Goal: Transaction & Acquisition: Purchase product/service

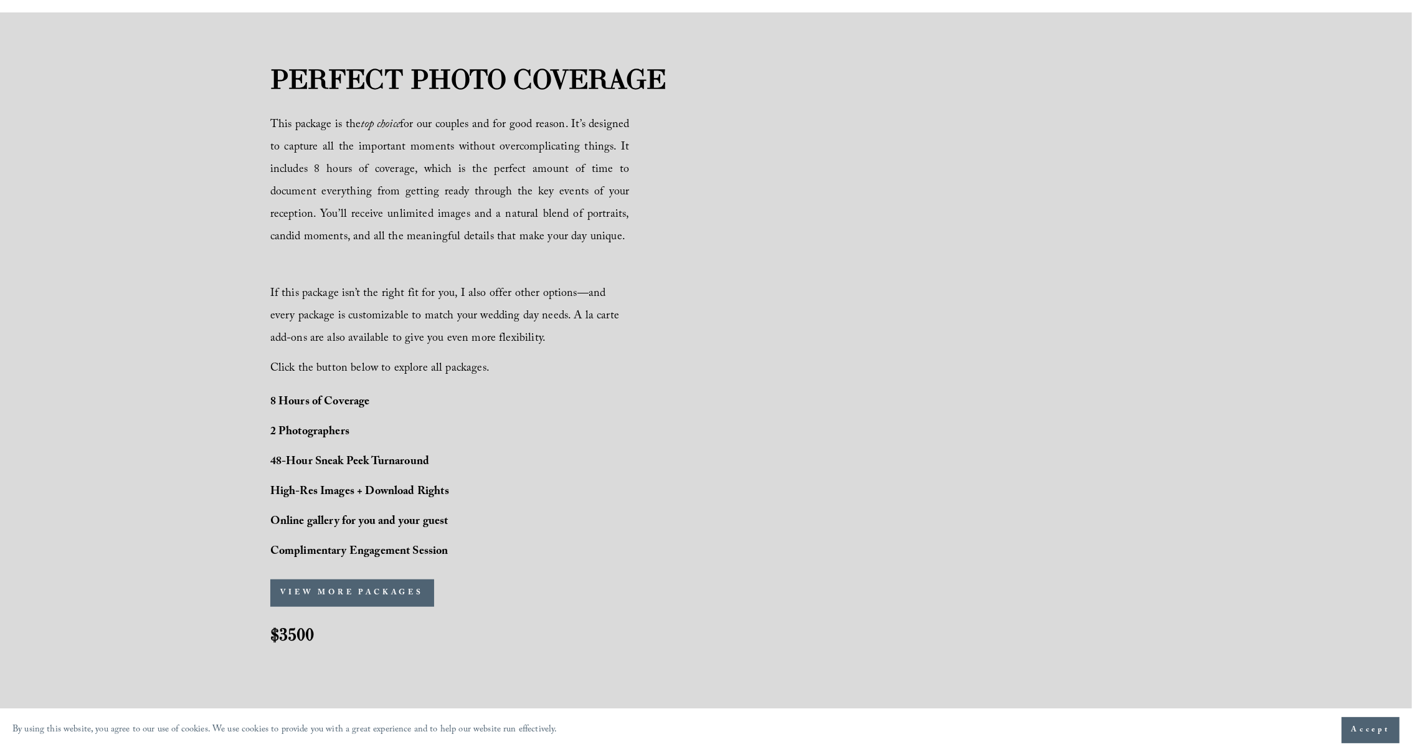
scroll to position [806, 0]
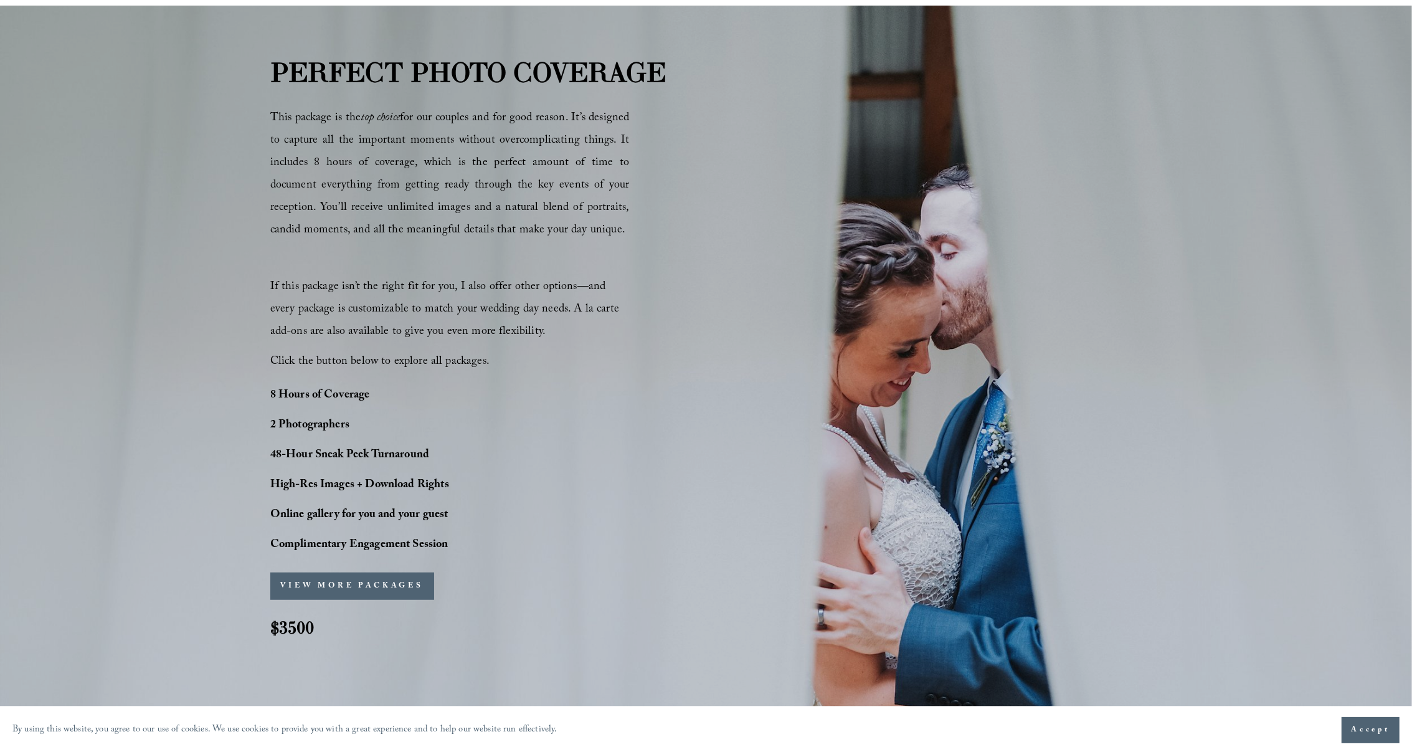
click at [406, 585] on button "VIEW MORE PACKAGES" at bounding box center [352, 586] width 164 height 27
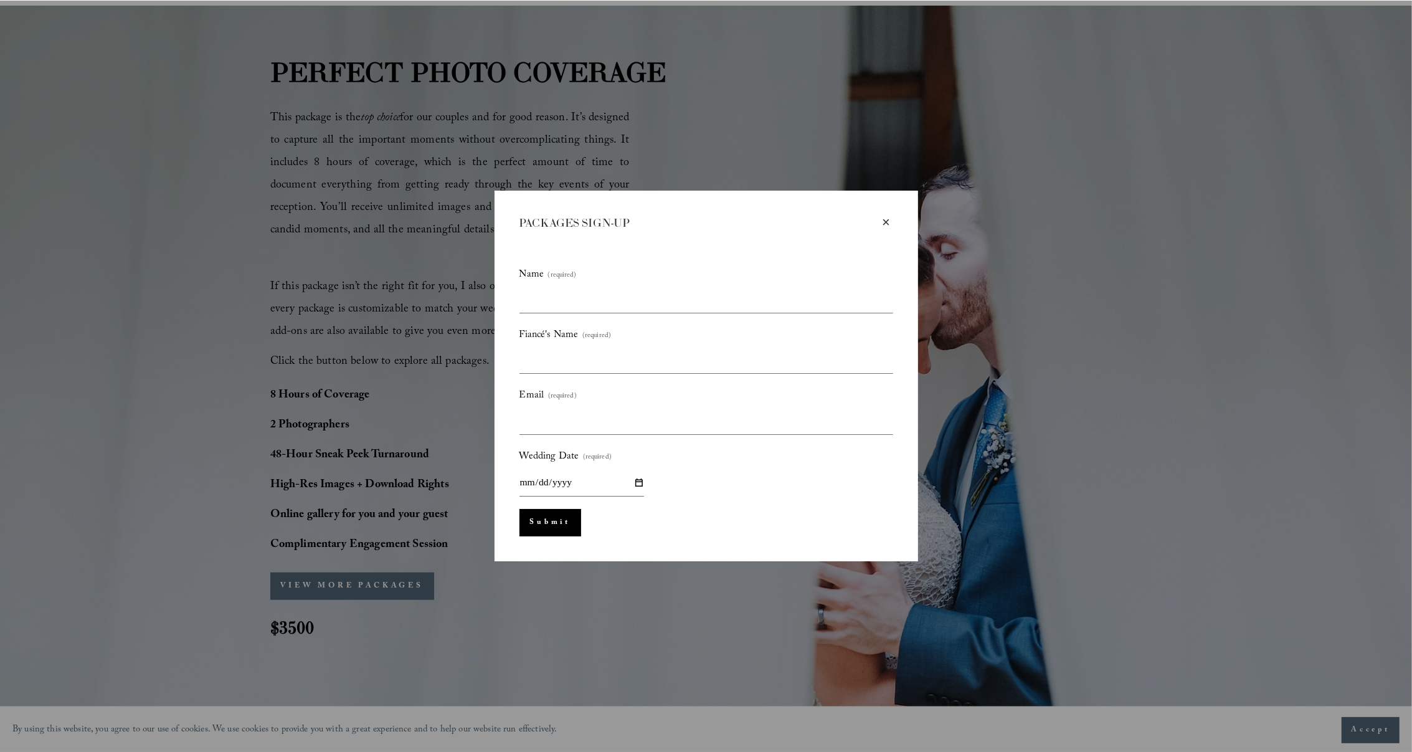
click at [886, 223] on div "×" at bounding box center [887, 223] width 14 height 14
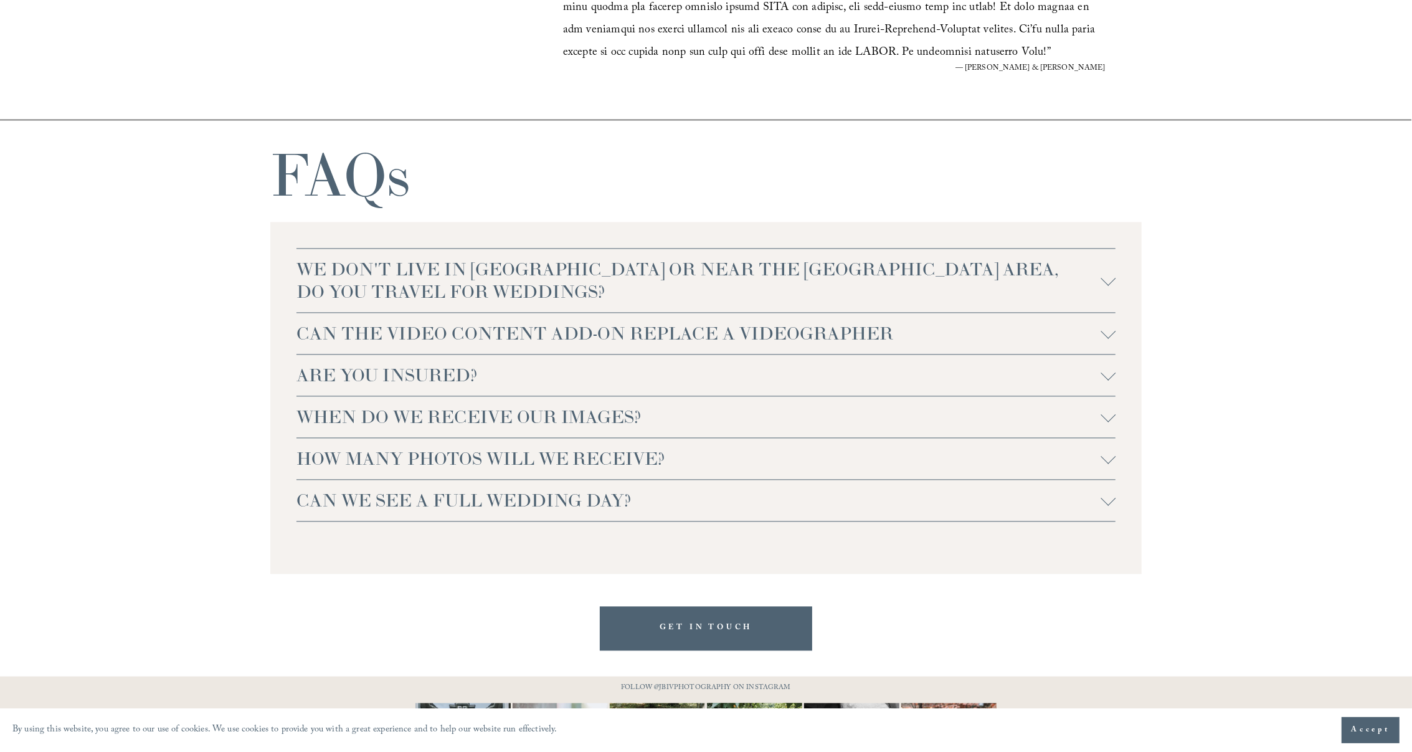
scroll to position [2788, 0]
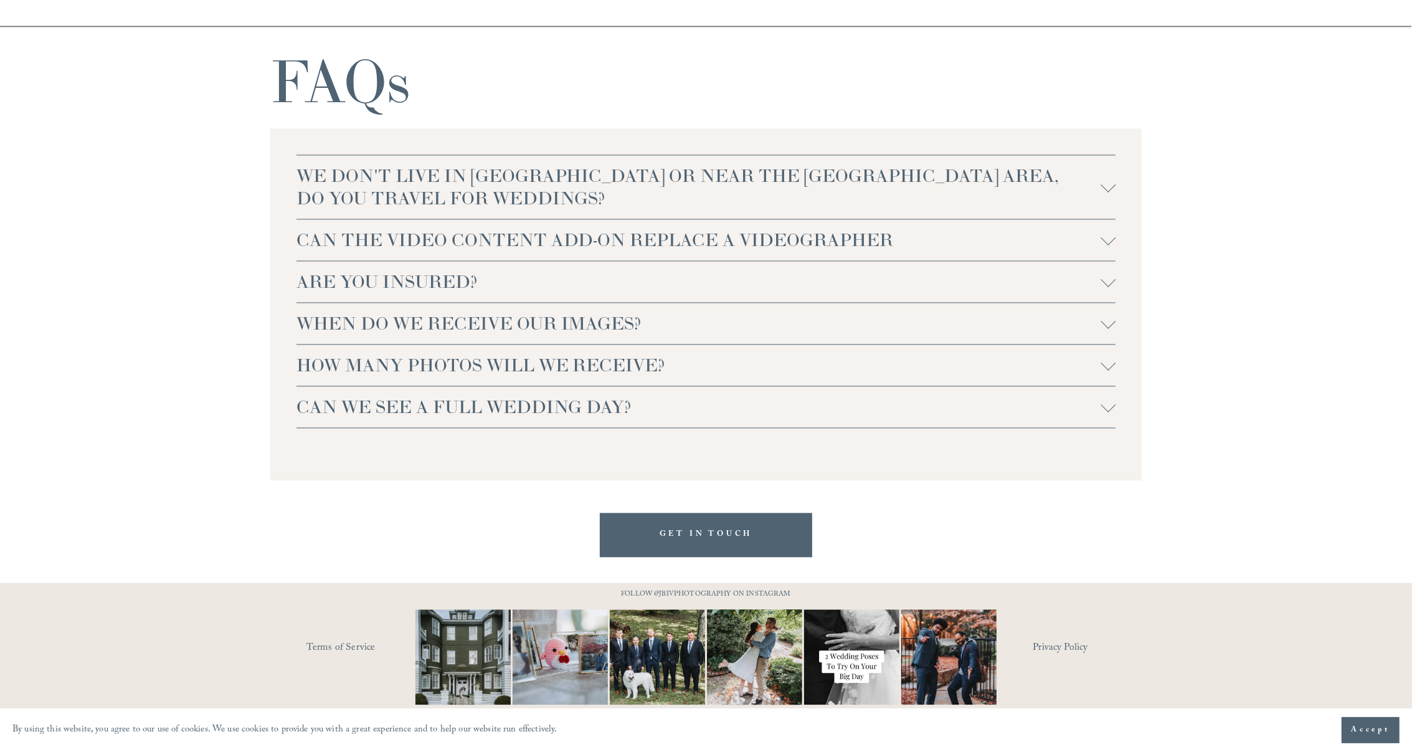
click at [1107, 328] on div at bounding box center [1108, 323] width 15 height 15
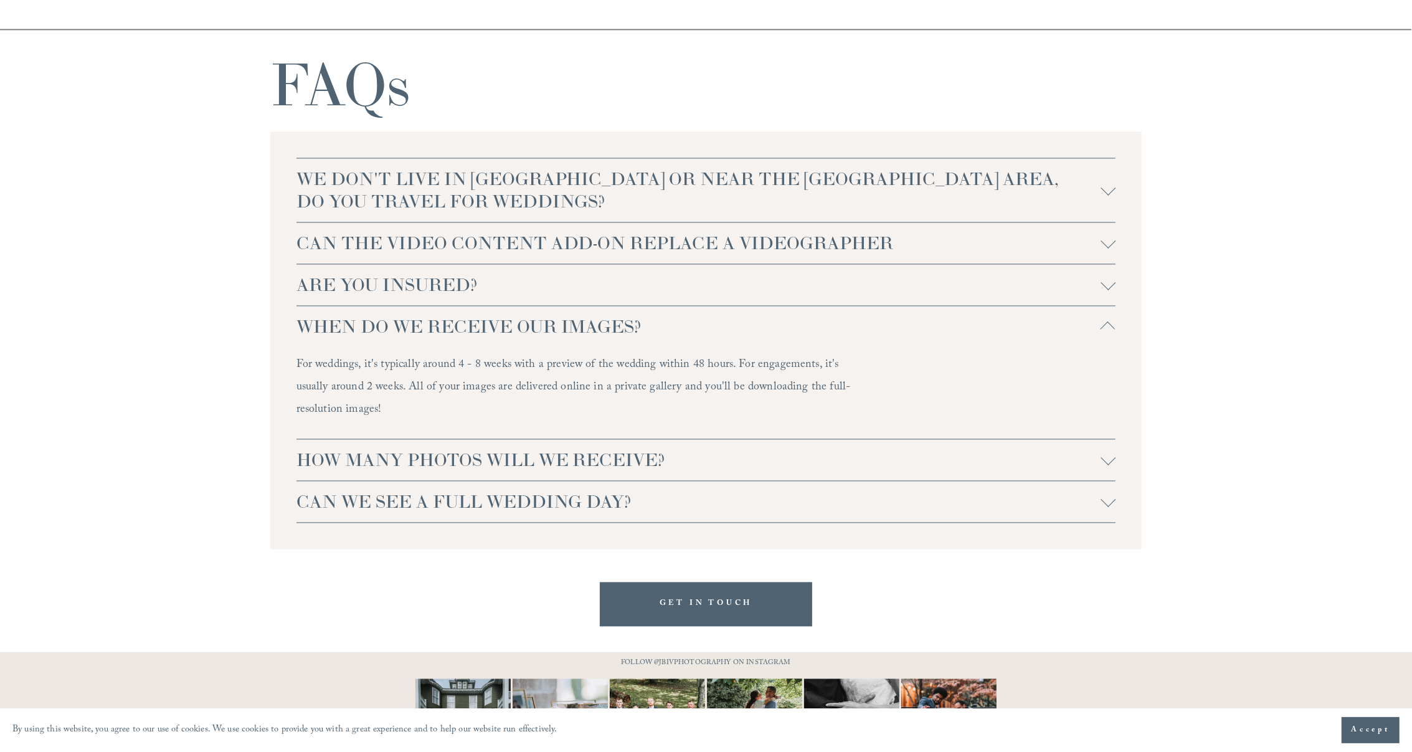
scroll to position [2811, 0]
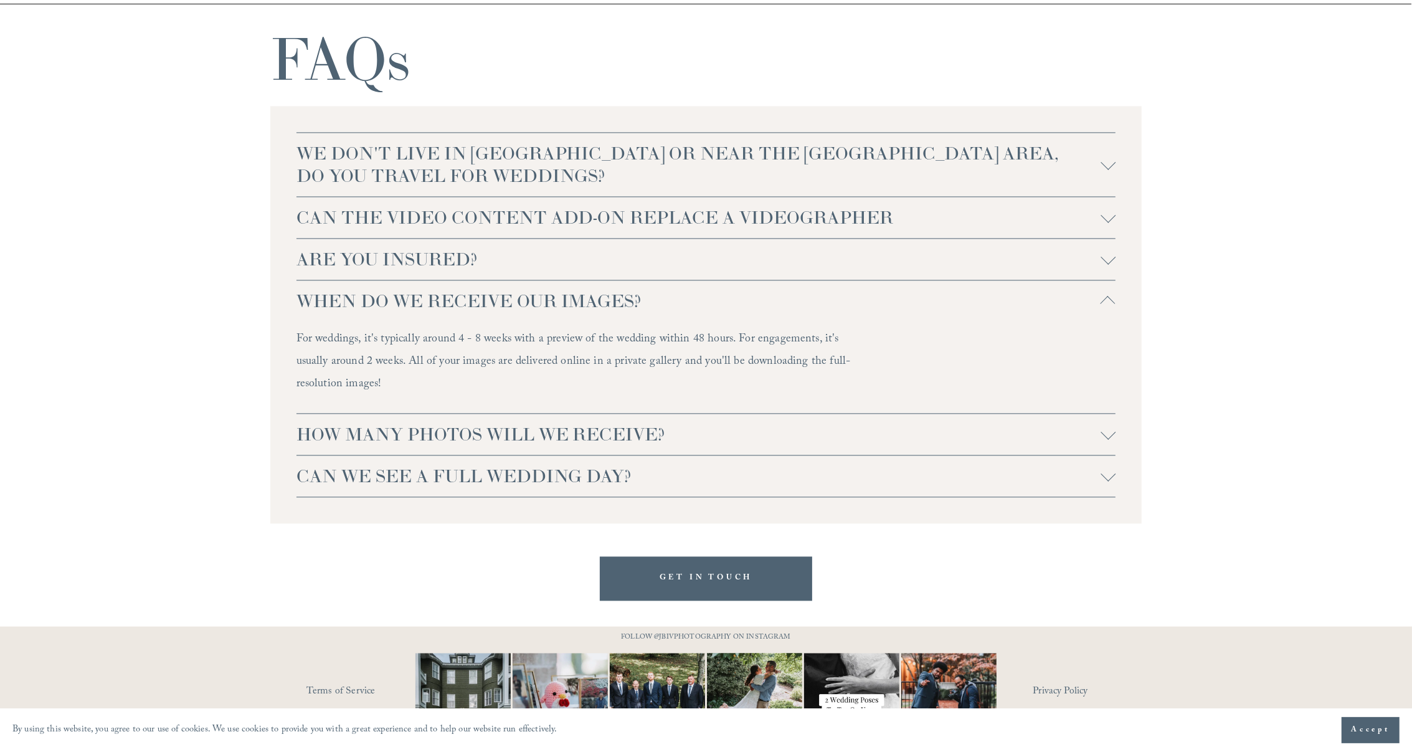
click at [1112, 437] on div at bounding box center [1108, 434] width 15 height 15
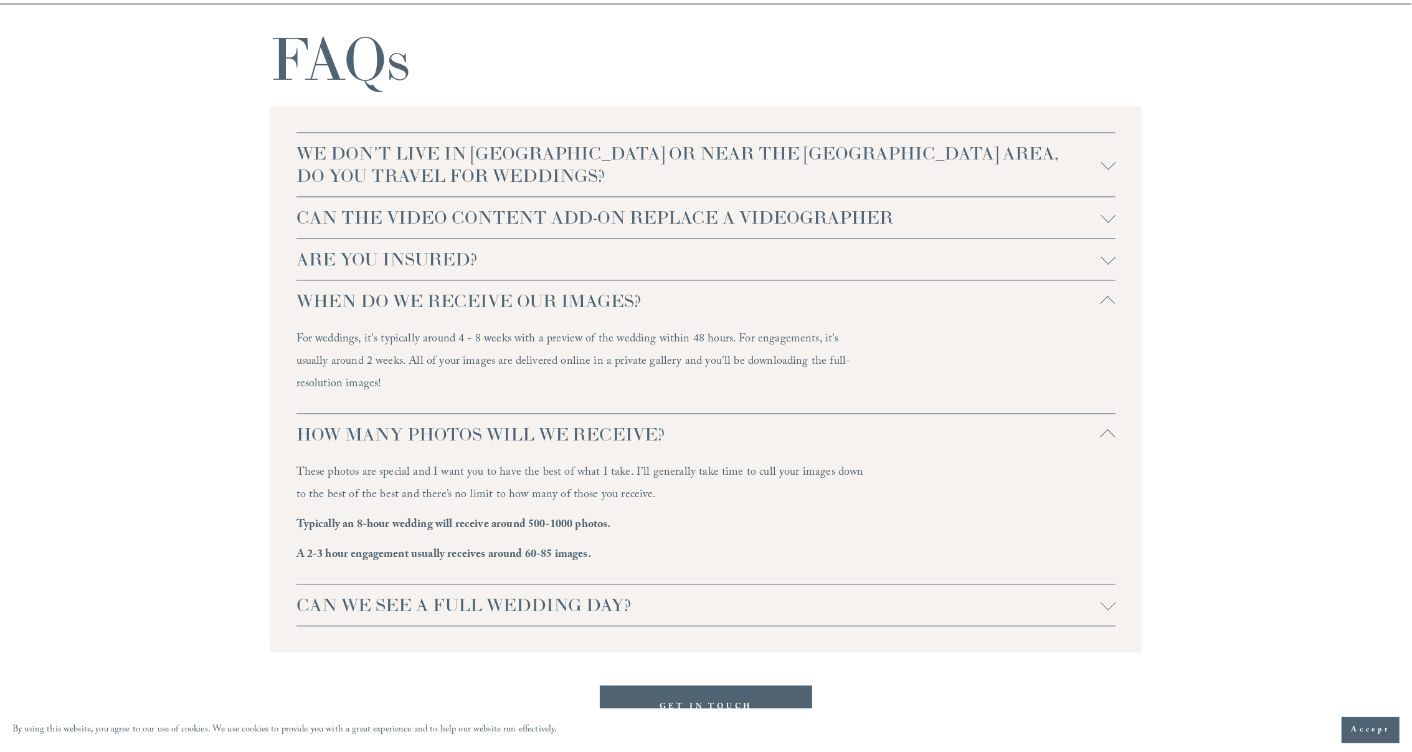
click at [1107, 609] on div at bounding box center [1108, 604] width 15 height 15
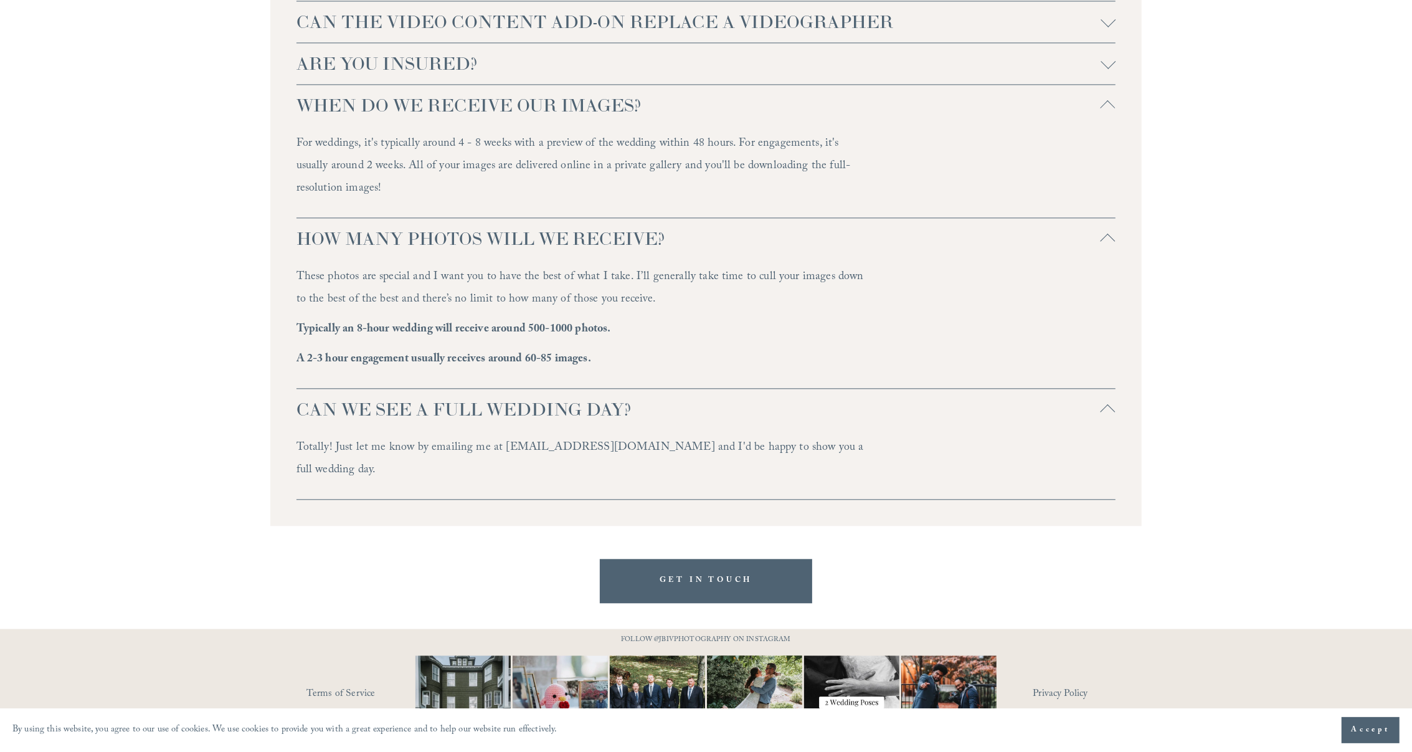
scroll to position [3029, 0]
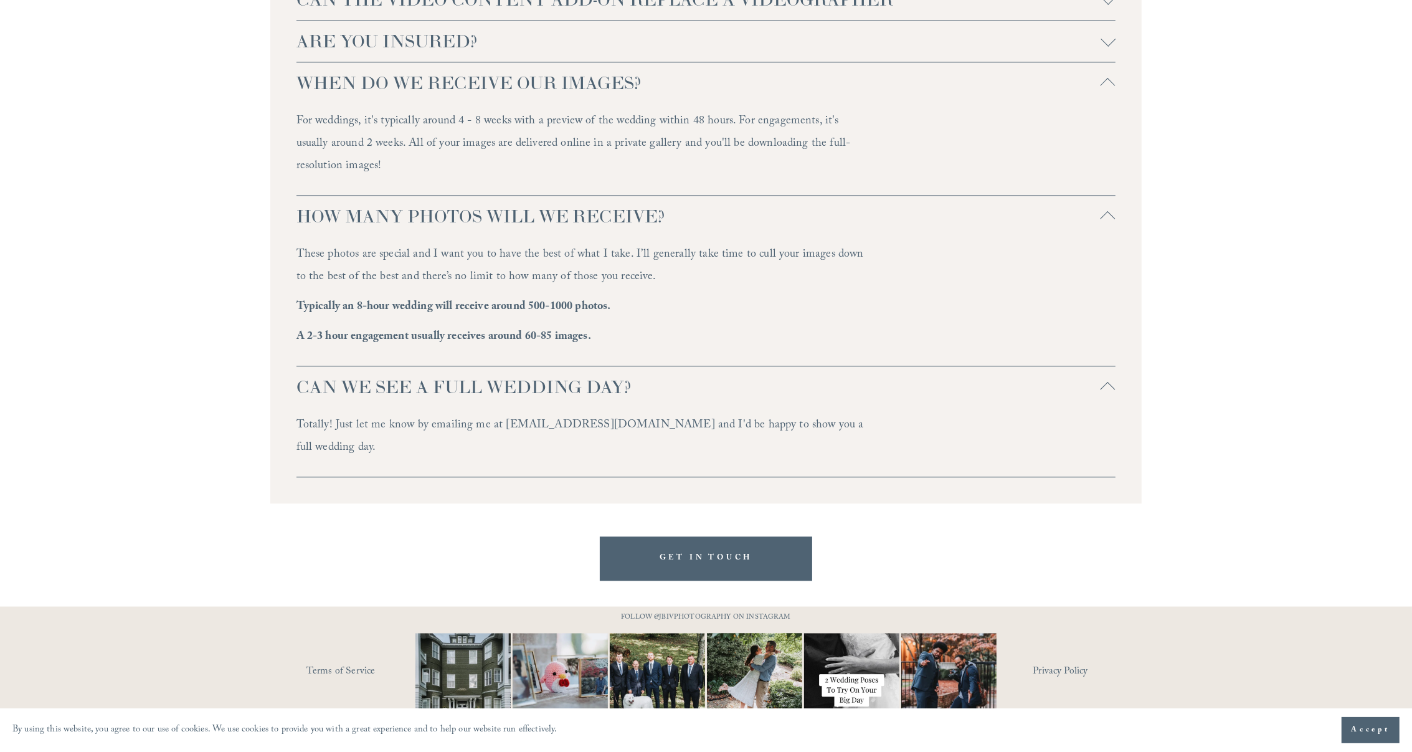
click at [545, 651] on img at bounding box center [560, 680] width 143 height 95
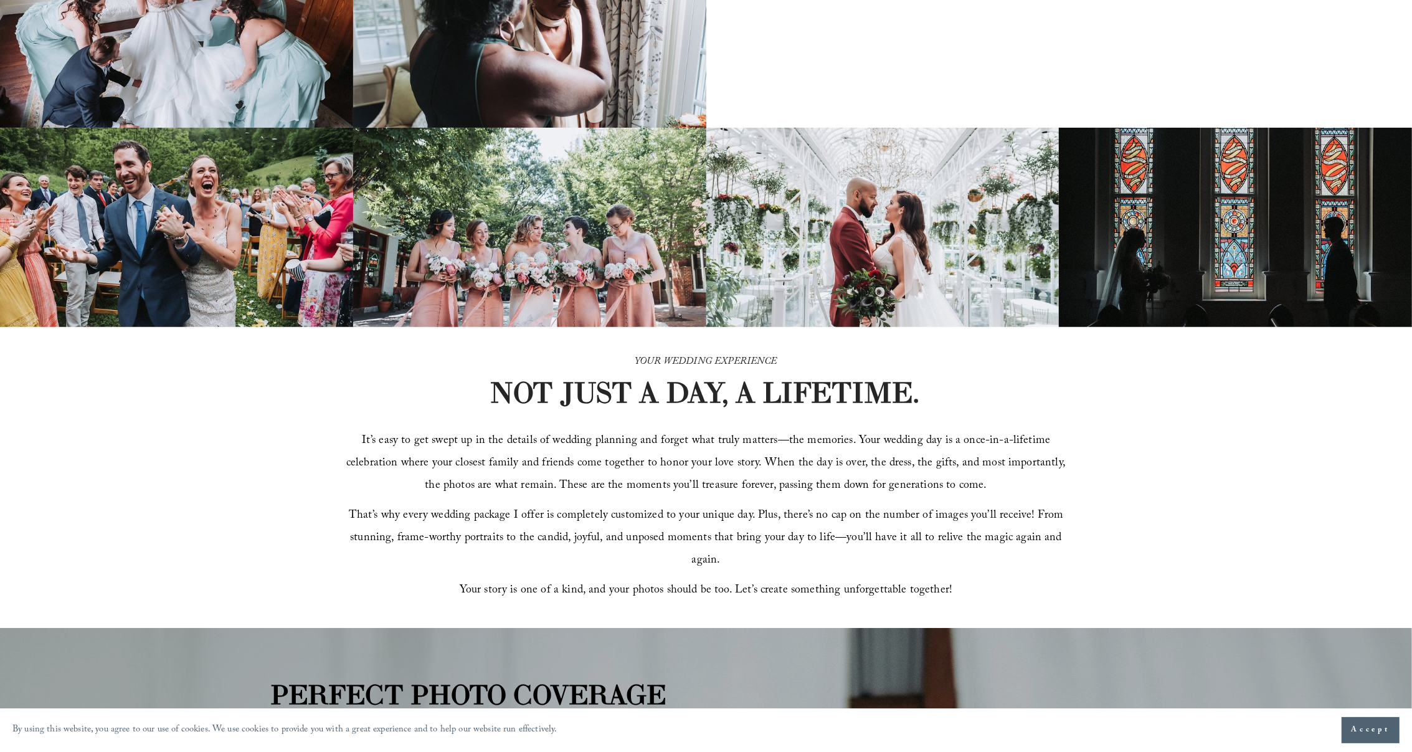
scroll to position [0, 0]
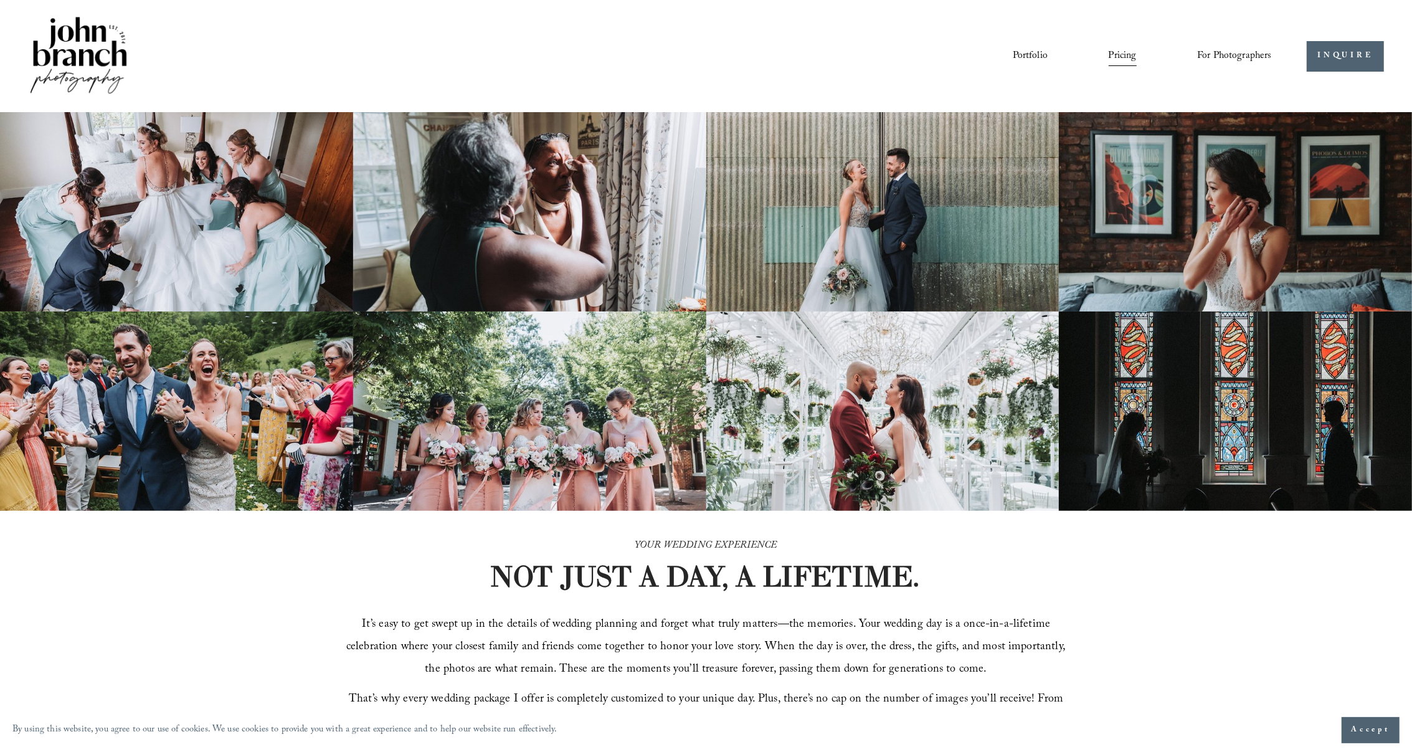
click at [1218, 60] on span "For Photographers" at bounding box center [1234, 56] width 75 height 19
click at [0, 0] on span "Presets" at bounding box center [0, 0] width 0 height 0
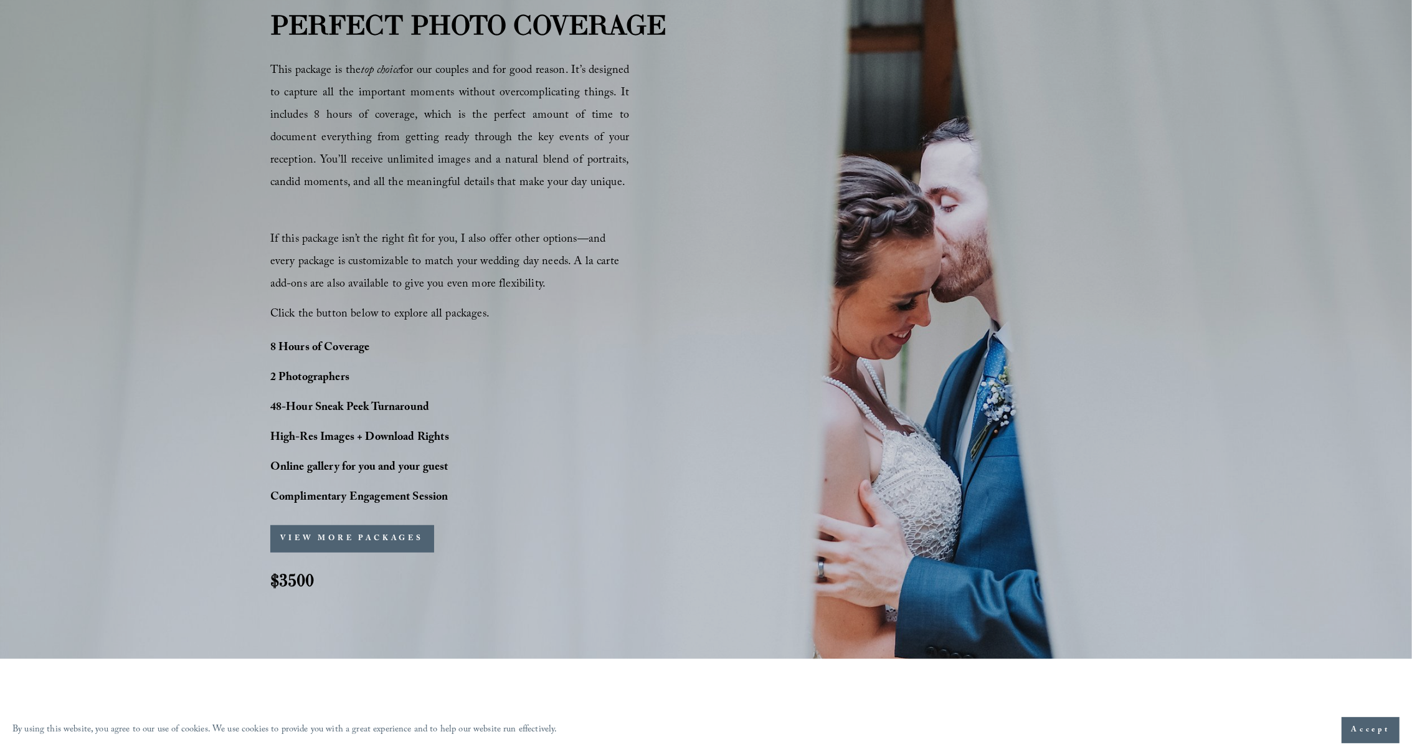
scroll to position [783, 0]
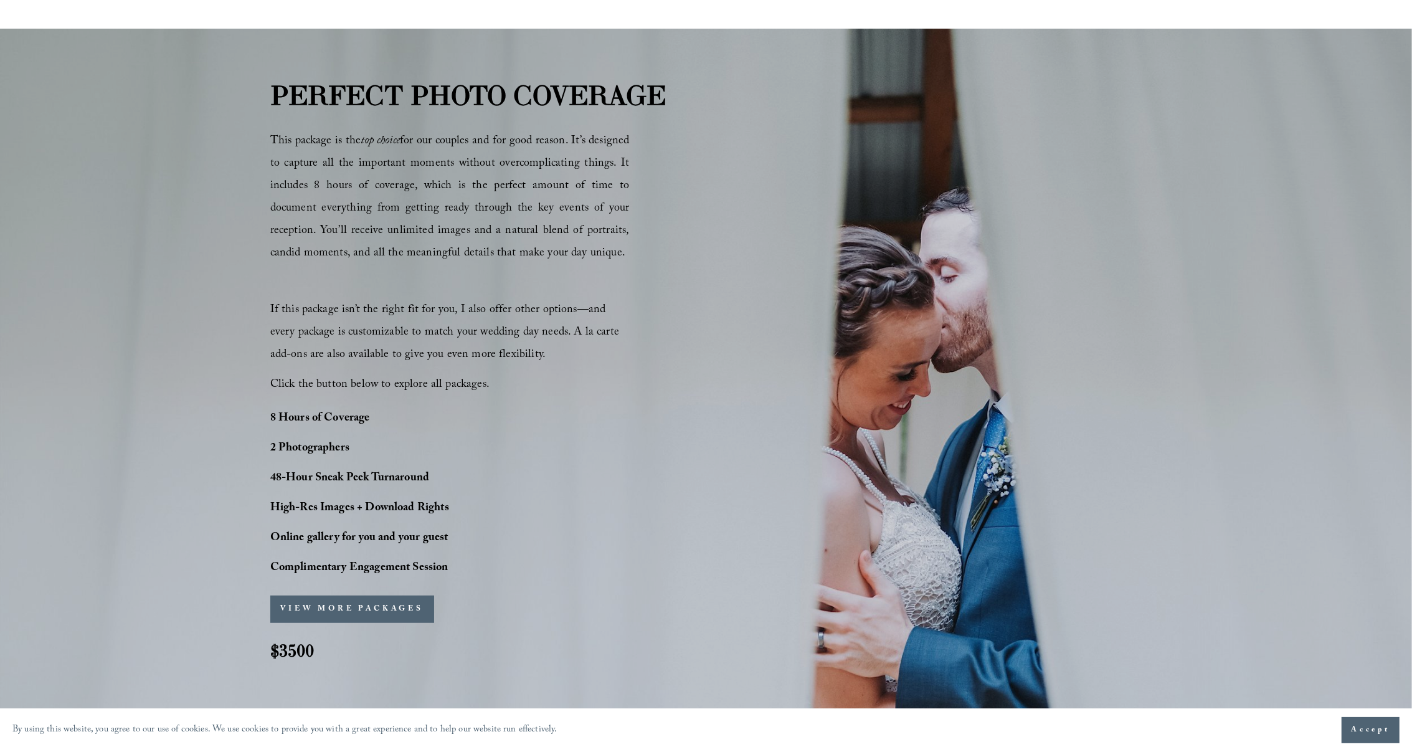
click at [379, 480] on strong "48-Hour Sneak Peek Turnaround" at bounding box center [349, 478] width 159 height 19
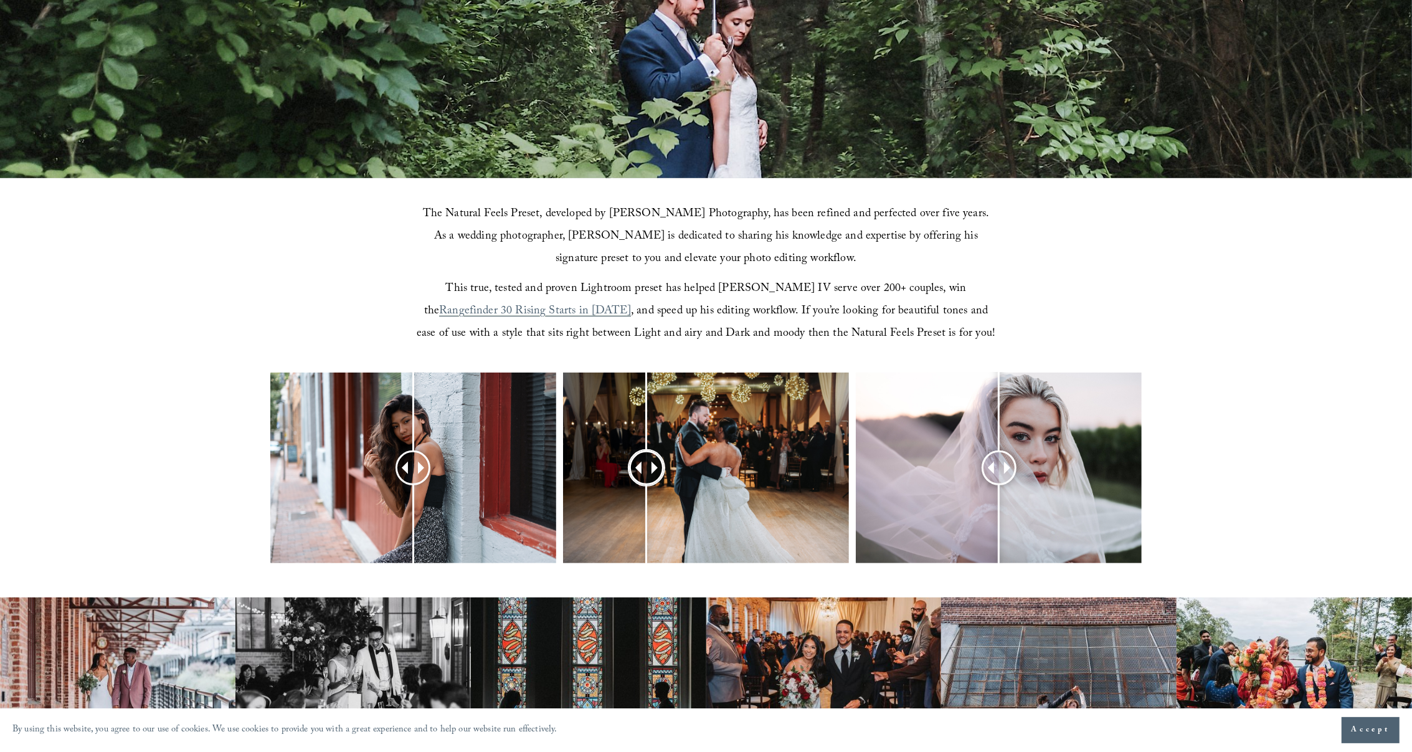
scroll to position [320, 0]
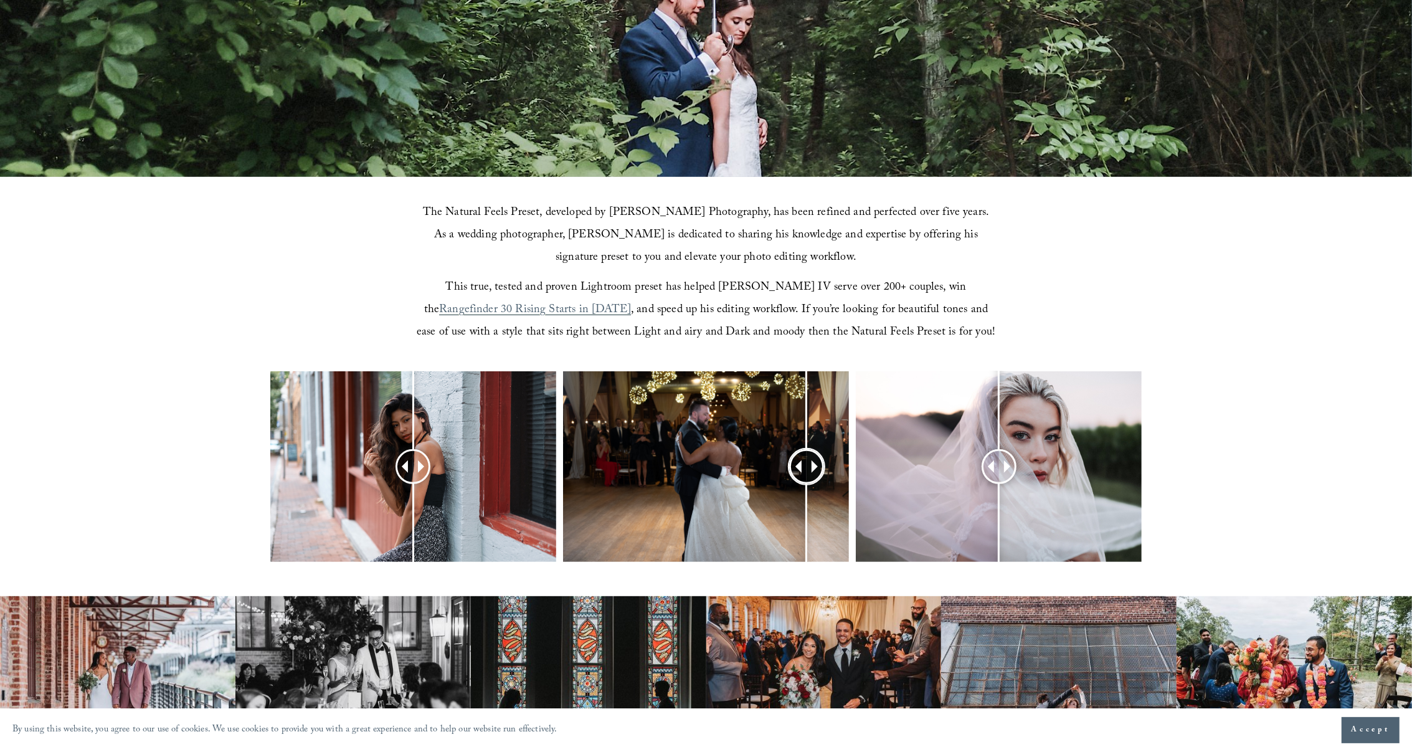
drag, startPoint x: 708, startPoint y: 476, endPoint x: 807, endPoint y: 485, distance: 99.5
click at [807, 485] on div at bounding box center [706, 466] width 286 height 191
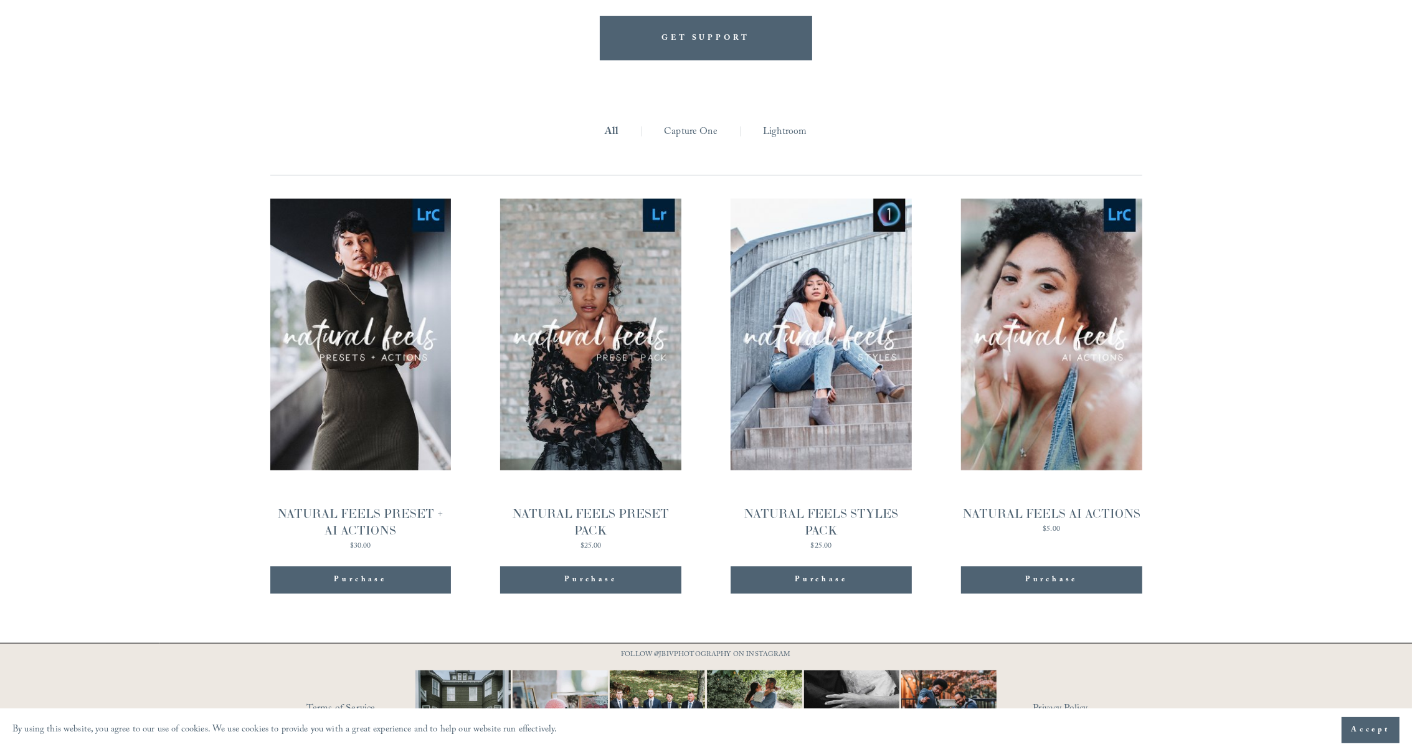
scroll to position [1366, 0]
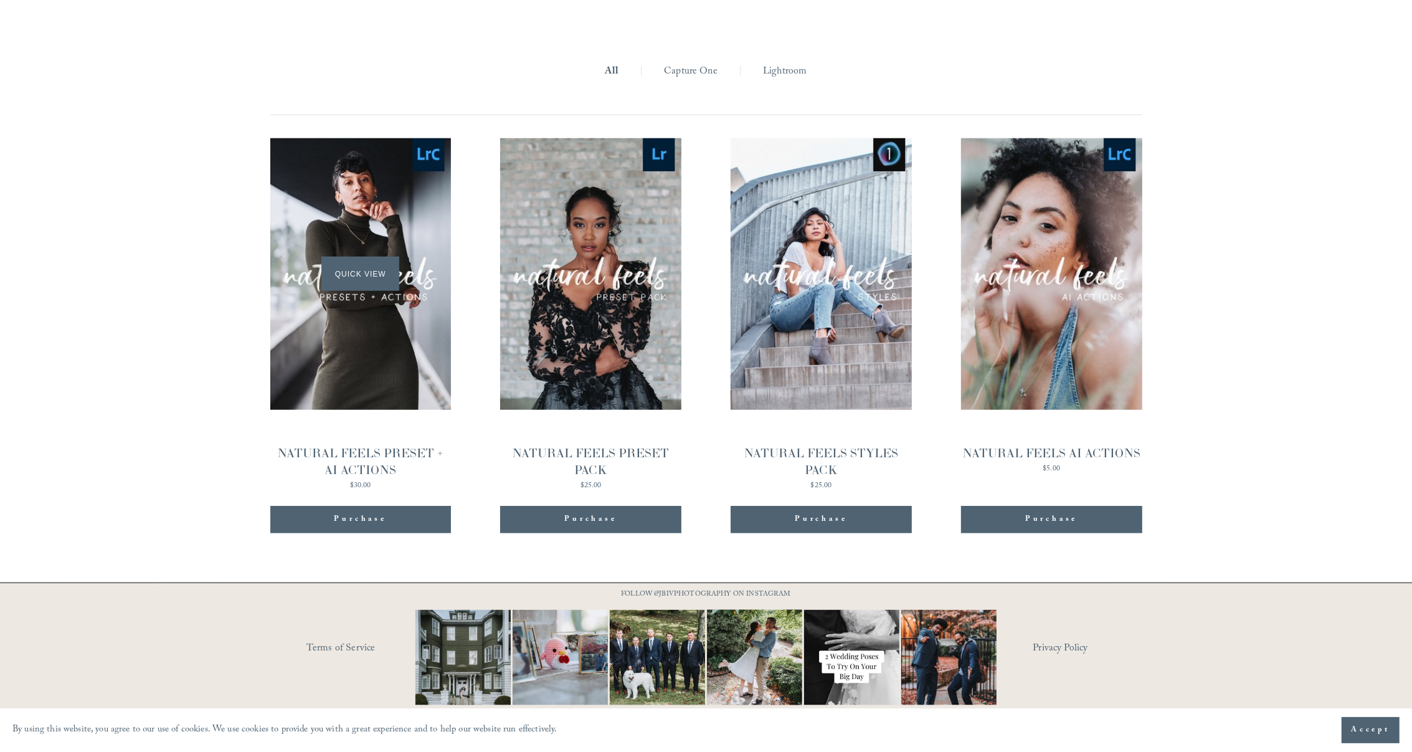
click at [364, 276] on span "Quick View" at bounding box center [360, 274] width 78 height 34
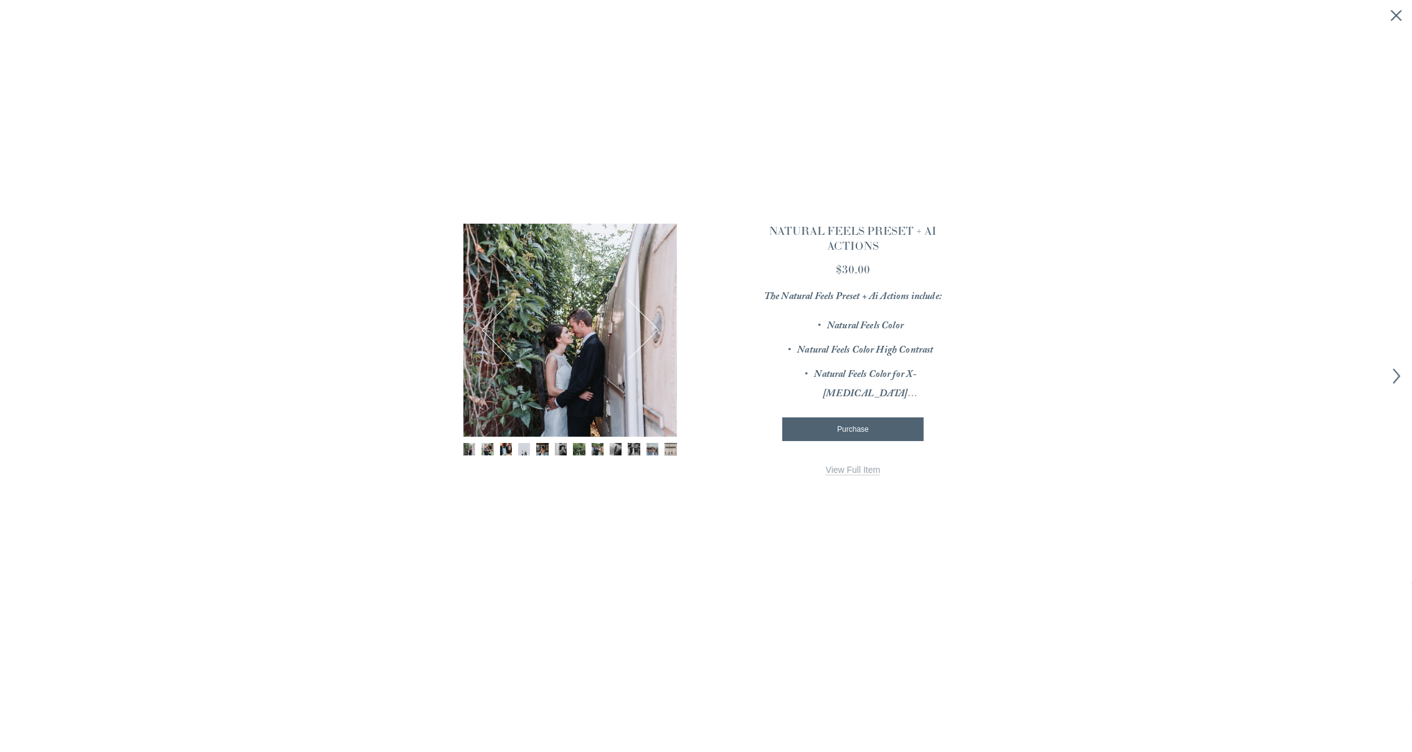
click at [655, 329] on button "Next" at bounding box center [628, 330] width 55 height 55
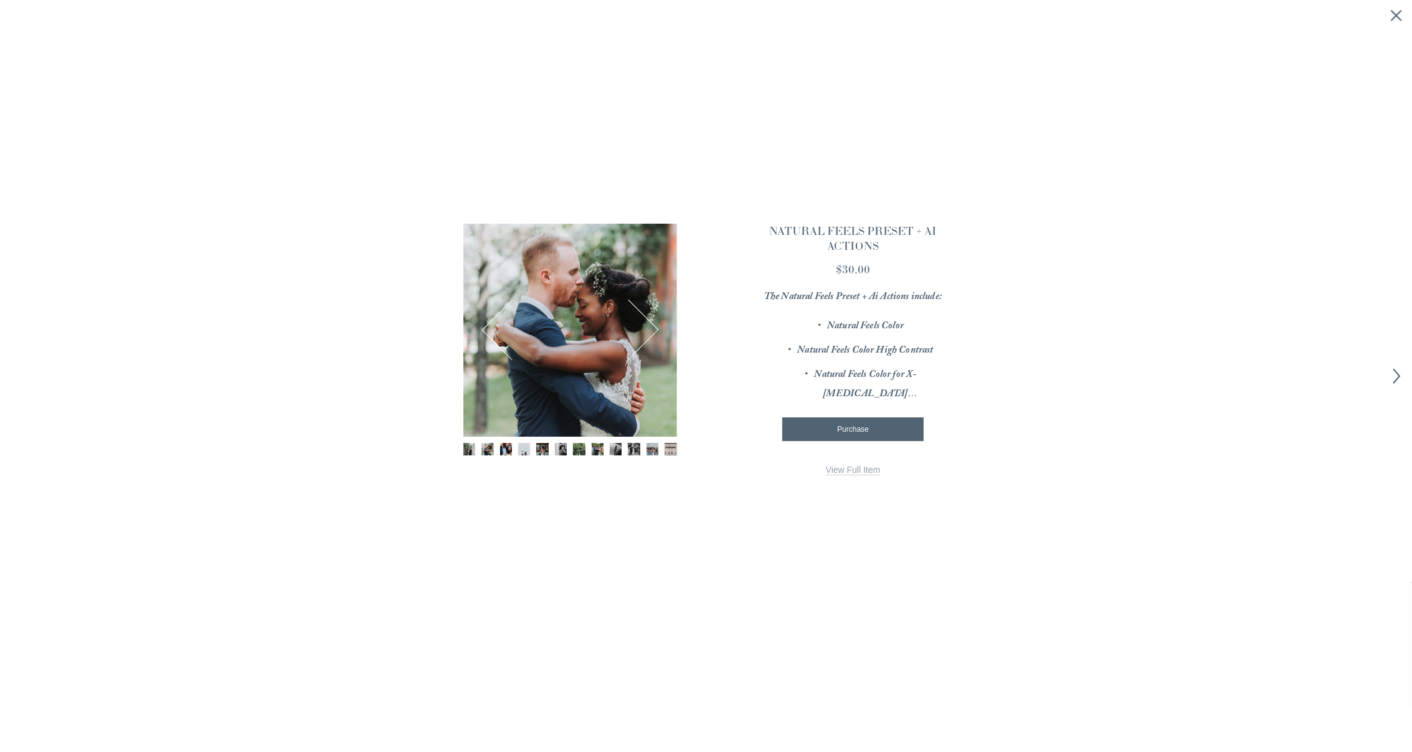
click at [854, 349] on em "Natural Feels Color High Contrast" at bounding box center [865, 351] width 136 height 17
click at [654, 338] on button "Next" at bounding box center [628, 330] width 55 height 55
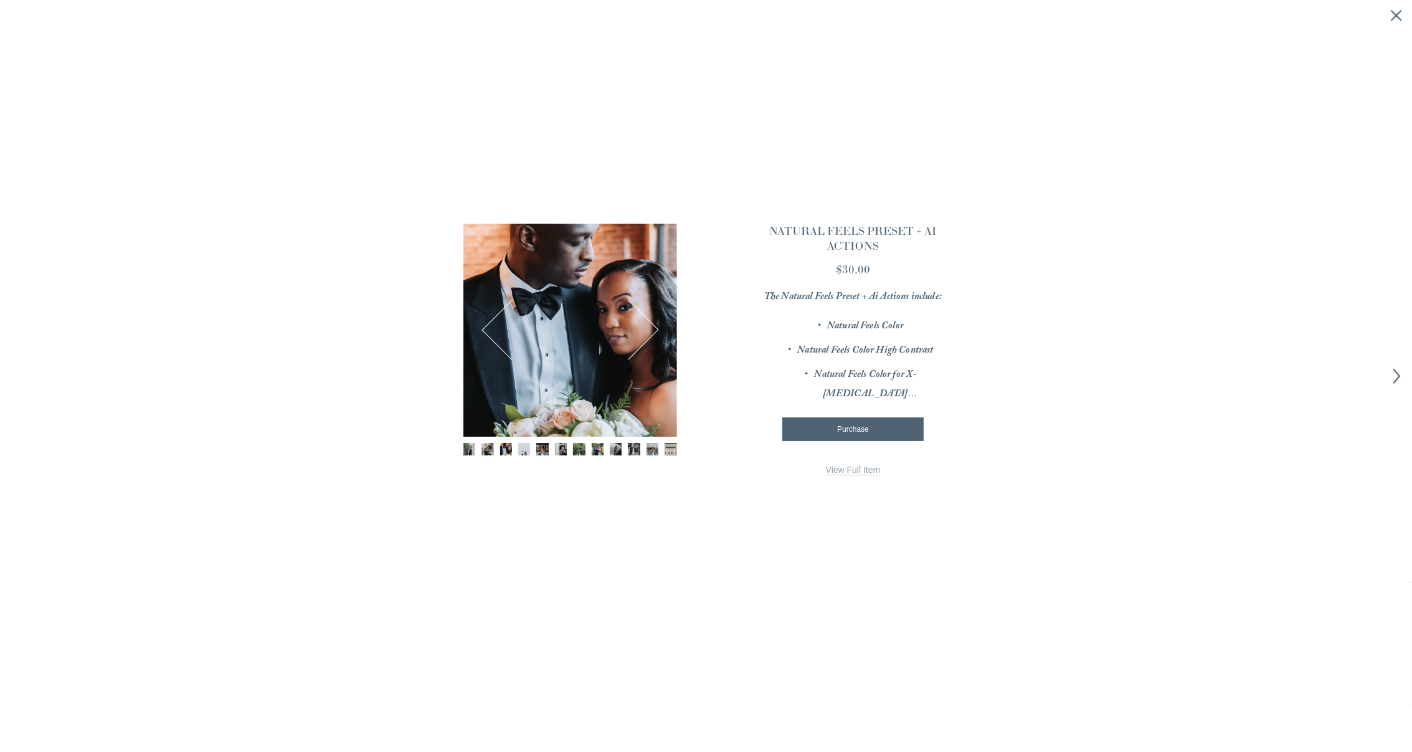
click at [648, 337] on button "Next" at bounding box center [628, 330] width 55 height 55
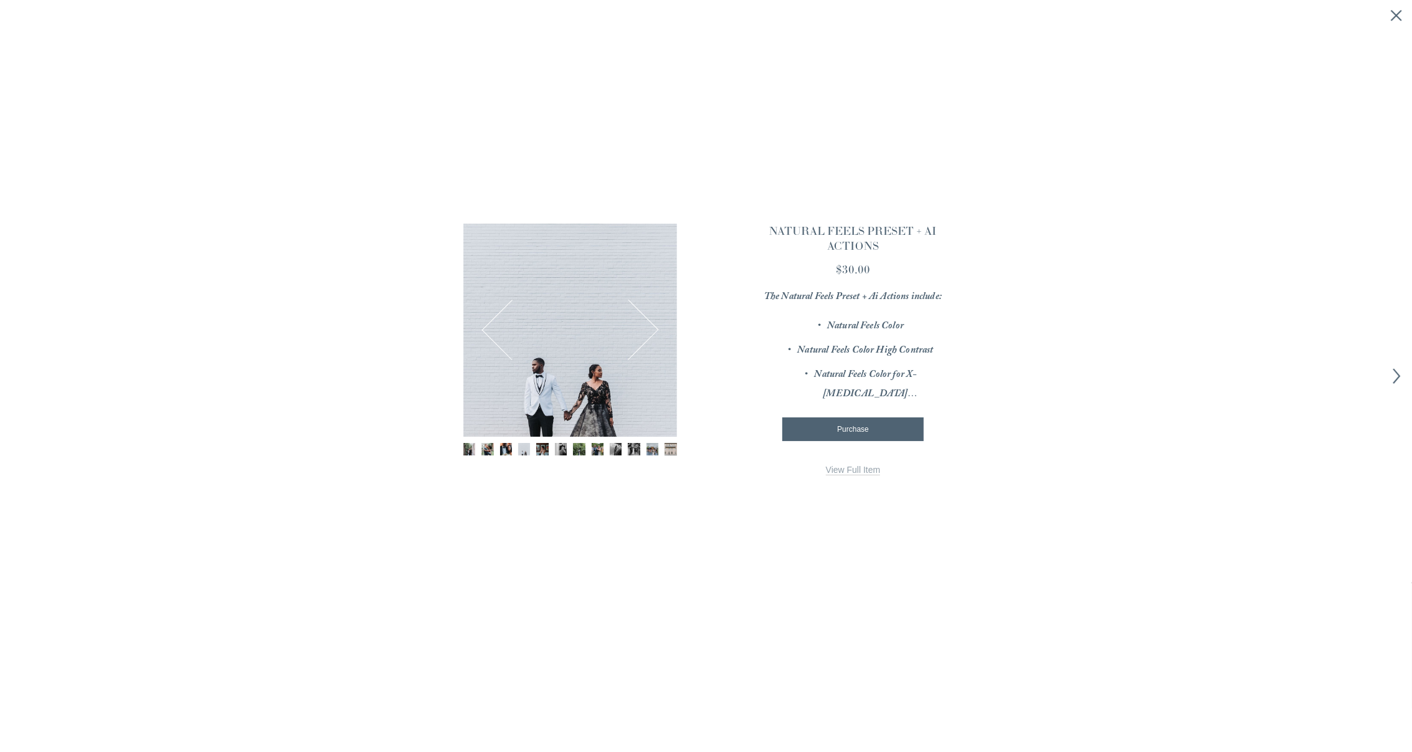
click at [648, 337] on button "Next" at bounding box center [628, 330] width 55 height 55
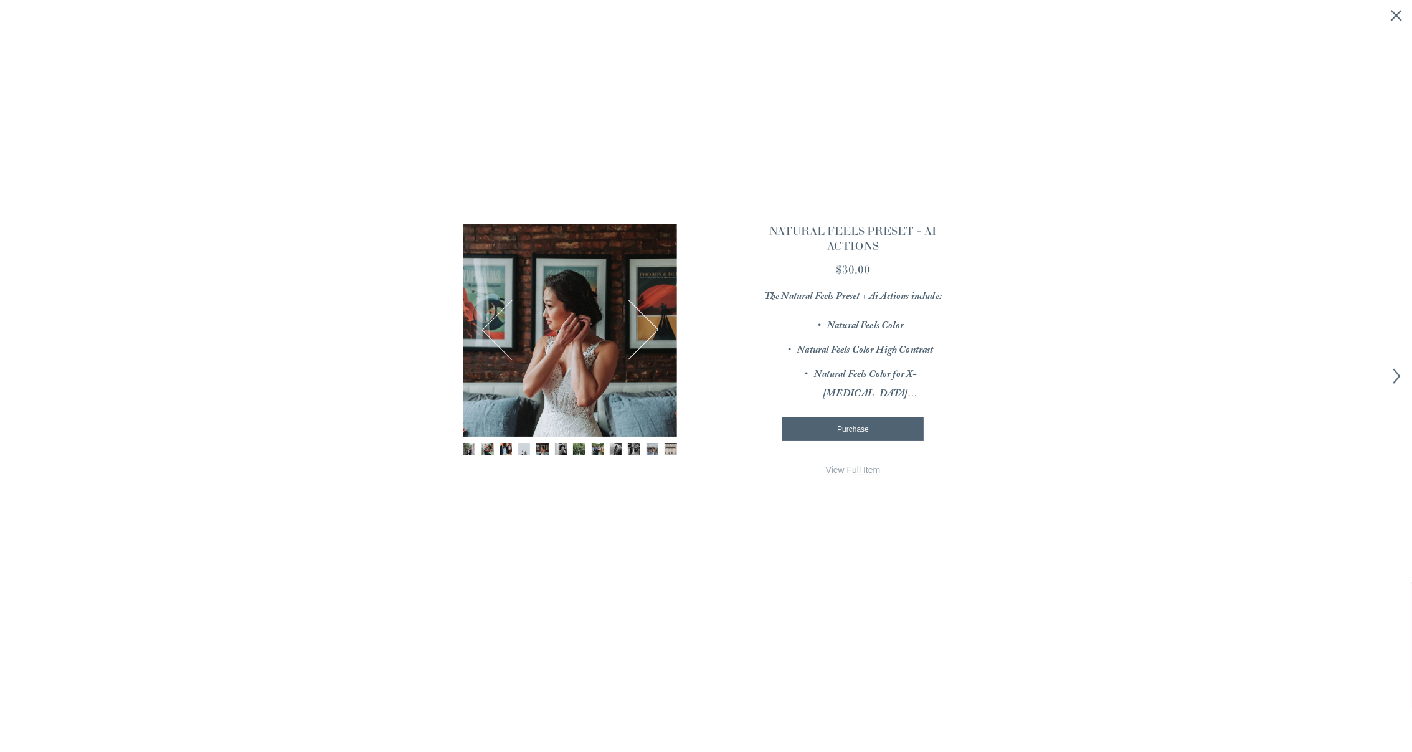
click at [648, 337] on button "Next" at bounding box center [628, 330] width 55 height 55
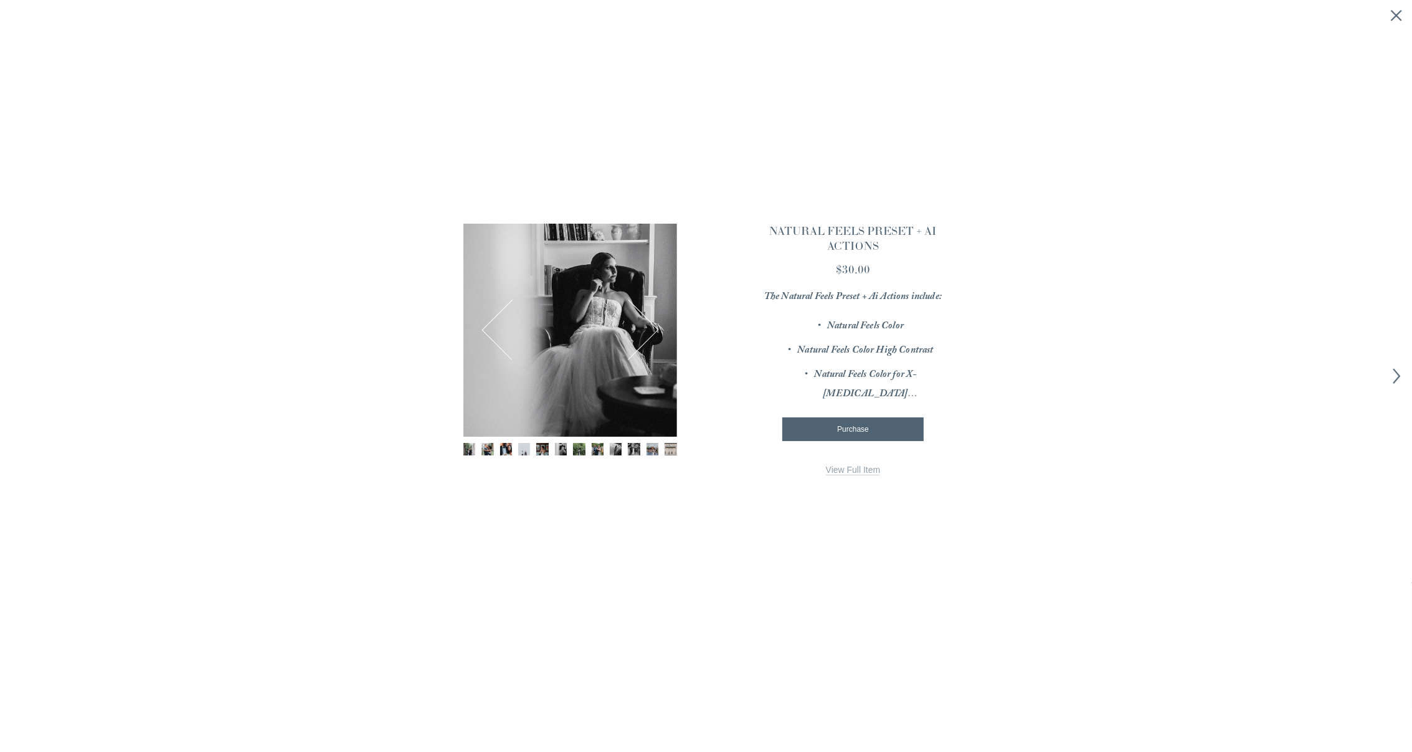
click at [648, 337] on button "Next" at bounding box center [628, 330] width 55 height 55
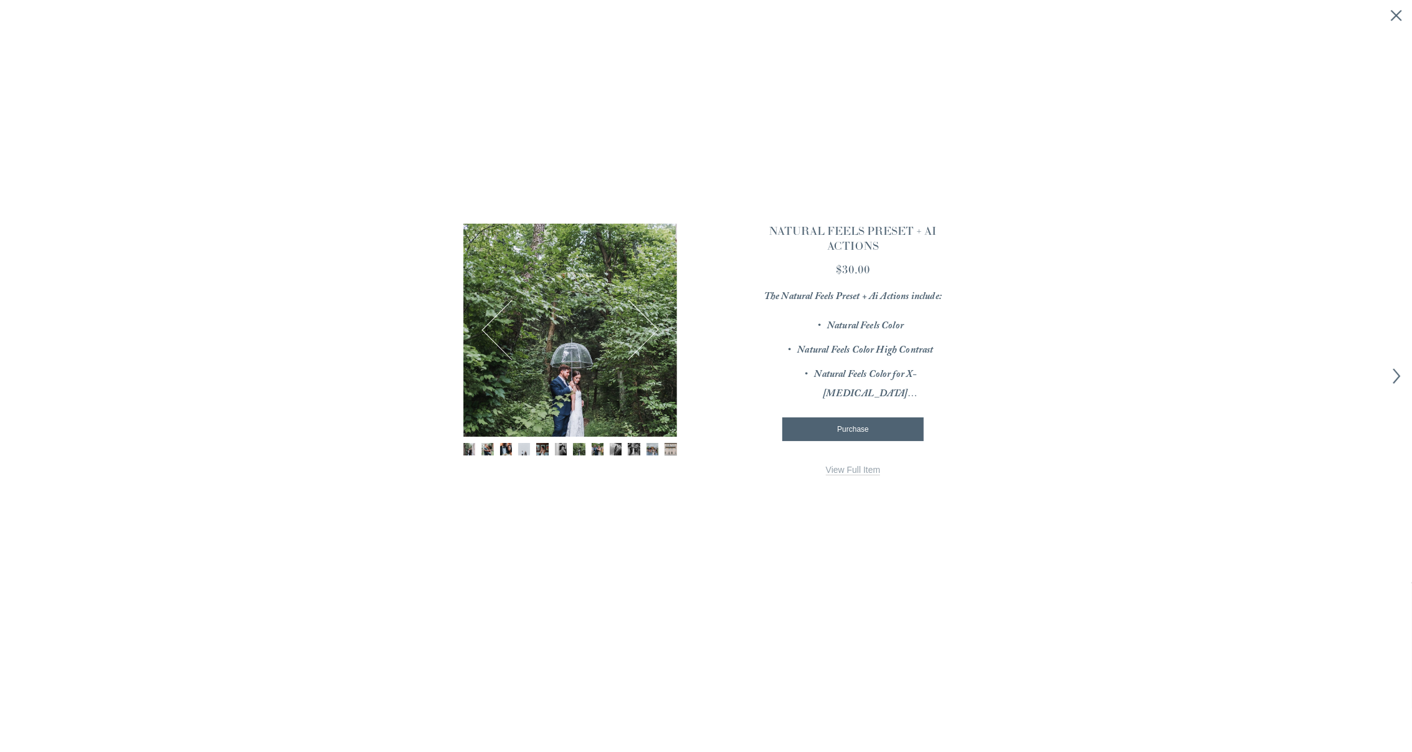
click at [648, 337] on button "Next" at bounding box center [628, 330] width 55 height 55
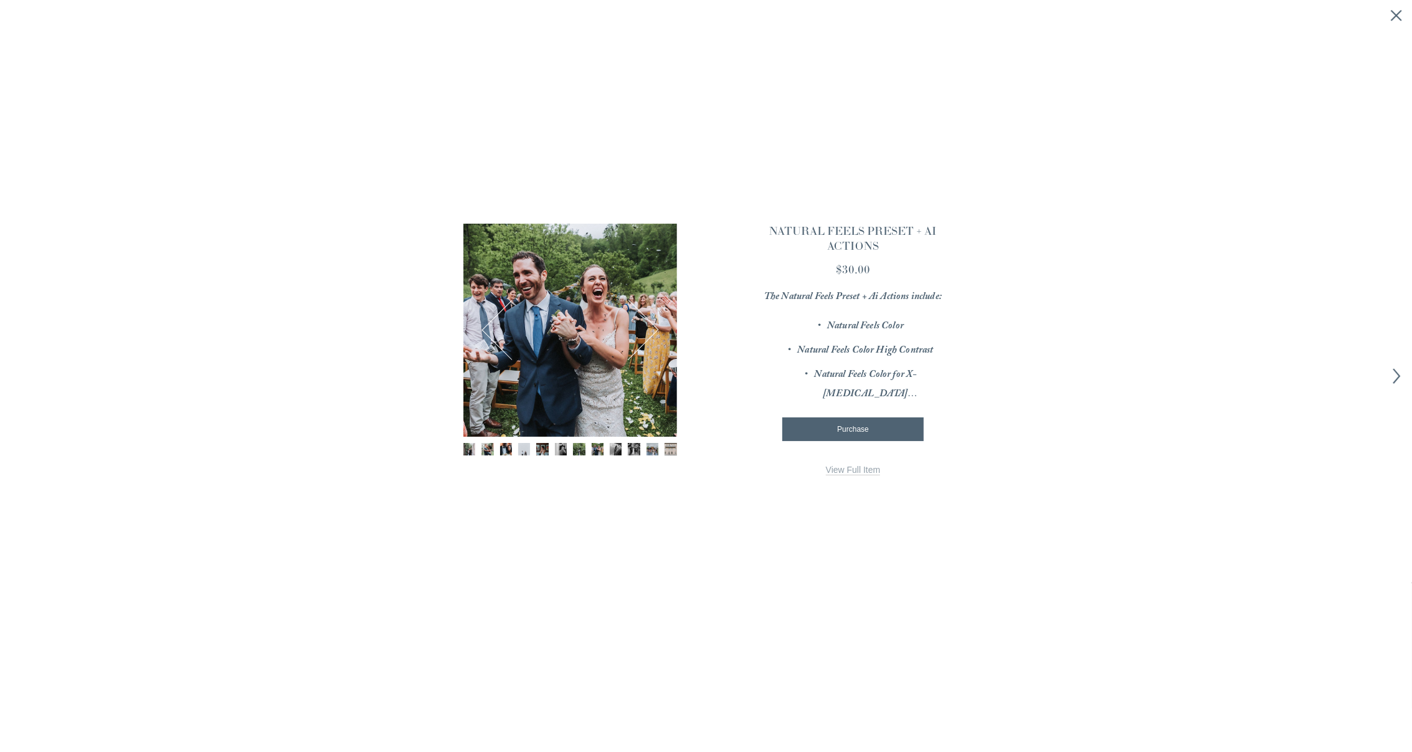
click at [648, 337] on button "Next" at bounding box center [628, 330] width 55 height 55
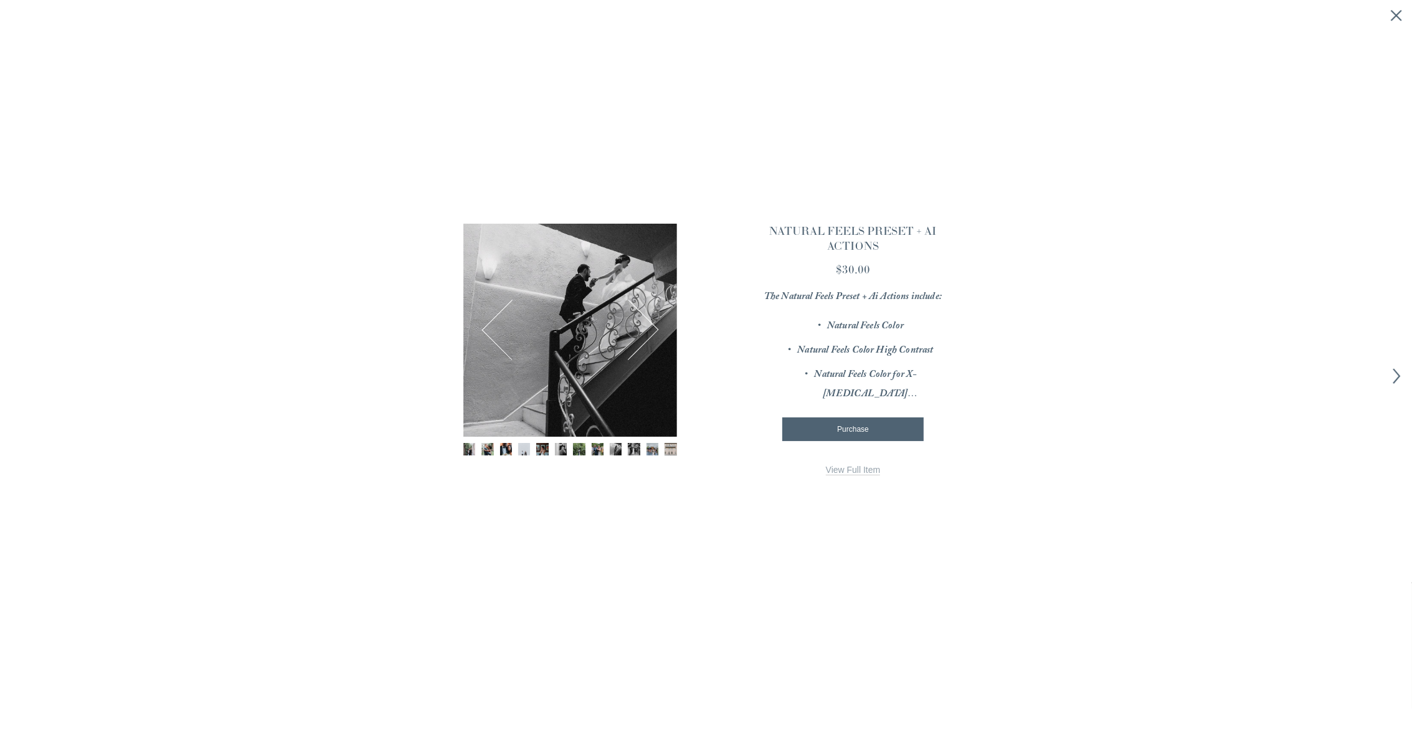
click at [648, 337] on button "Next" at bounding box center [628, 330] width 55 height 55
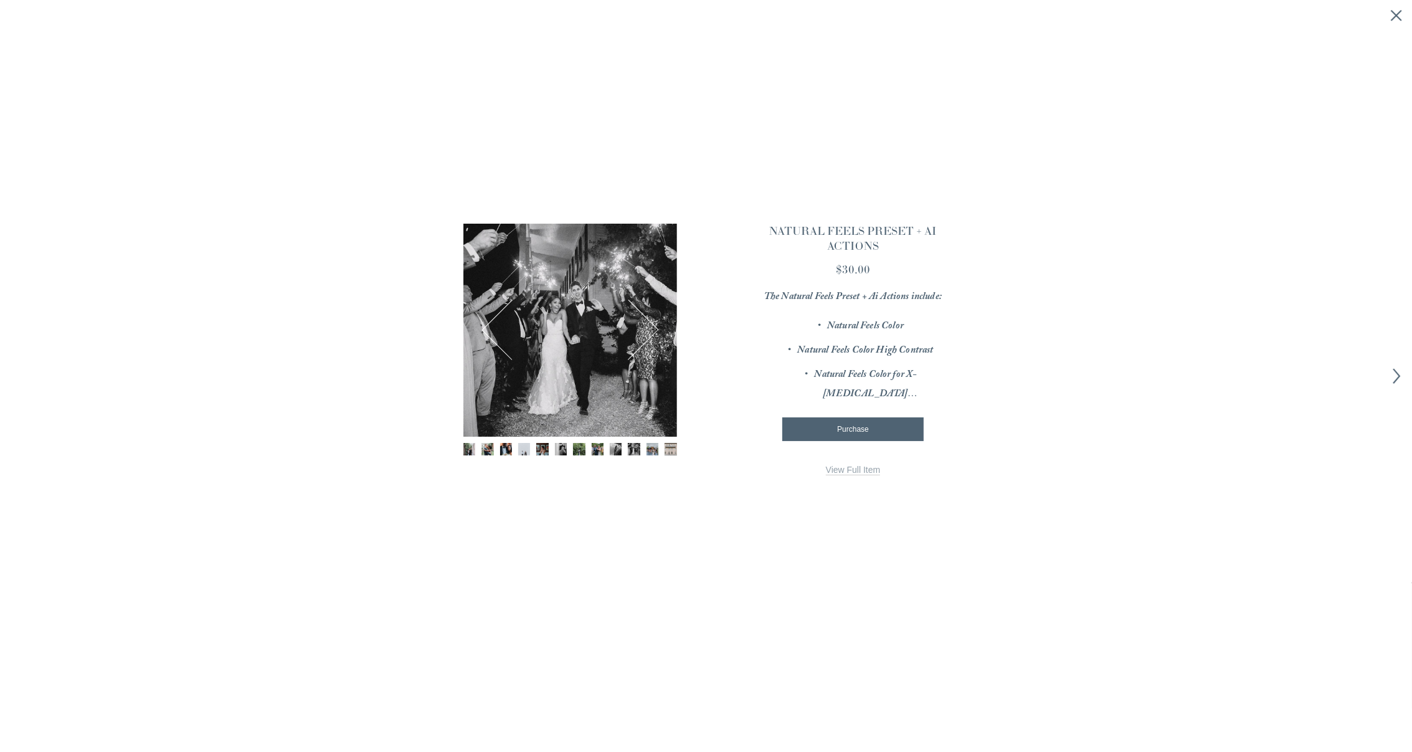
click at [647, 338] on button "Next" at bounding box center [628, 330] width 55 height 55
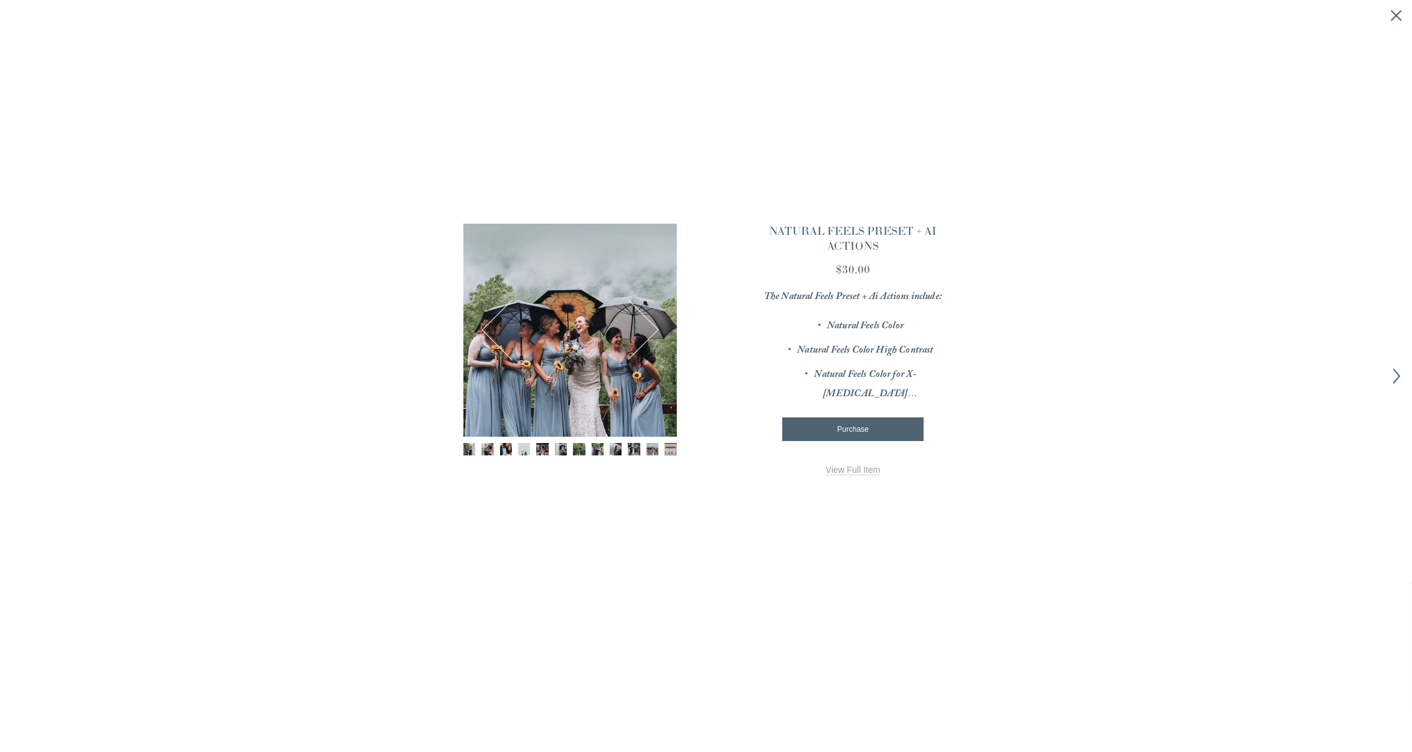
click at [647, 338] on button "Next" at bounding box center [628, 330] width 55 height 55
